Goal: Ask a question: Seek information or help from site administrators or community

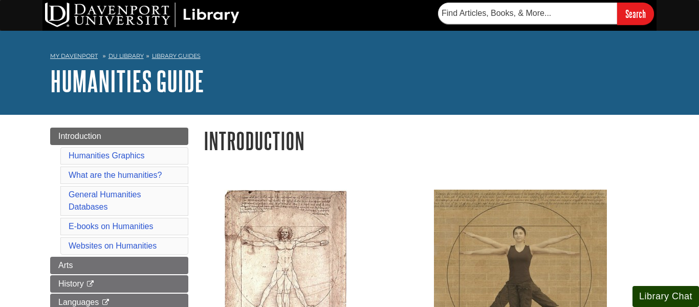
click at [679, 297] on button "Library Chat" at bounding box center [666, 296] width 67 height 21
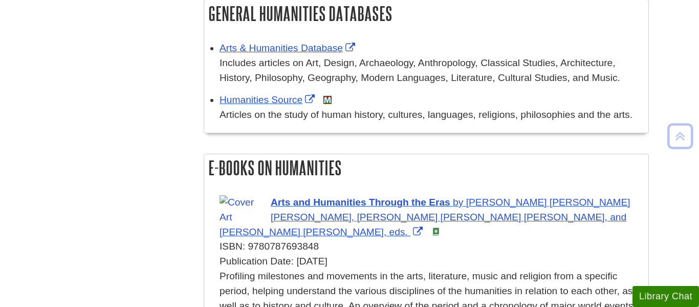
scroll to position [1003, 0]
click at [679, 288] on button "Library Chat" at bounding box center [666, 296] width 67 height 21
